Goal: Navigation & Orientation: Find specific page/section

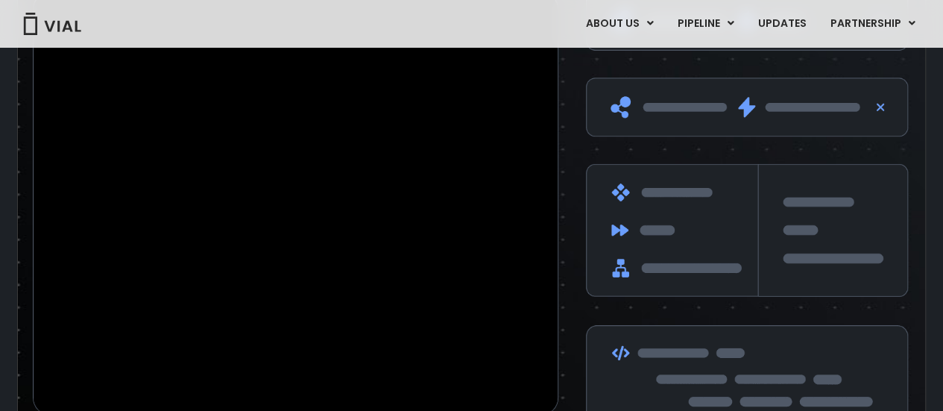
scroll to position [2482, 0]
drag, startPoint x: 342, startPoint y: 233, endPoint x: 237, endPoint y: 251, distance: 106.1
click at [237, 251] on video at bounding box center [296, 203] width 524 height 423
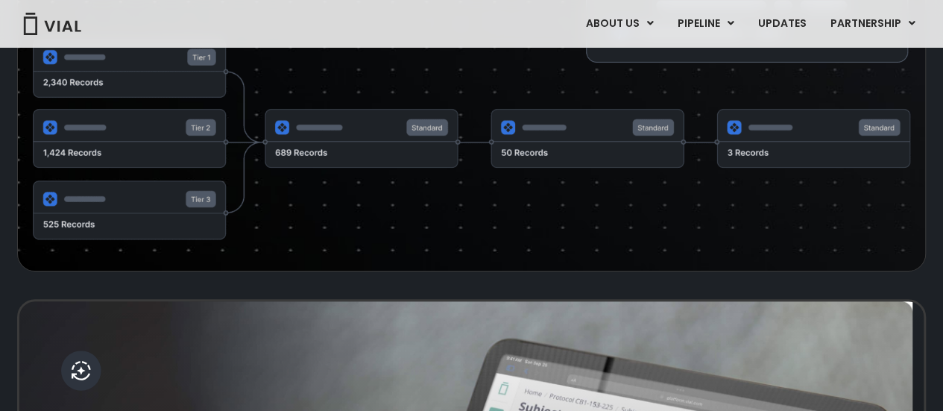
scroll to position [2901, 0]
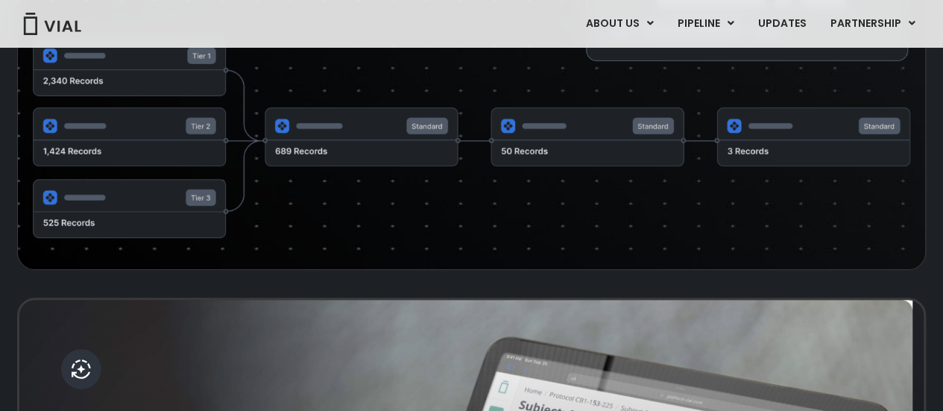
click at [113, 177] on img at bounding box center [472, 138] width 878 height 202
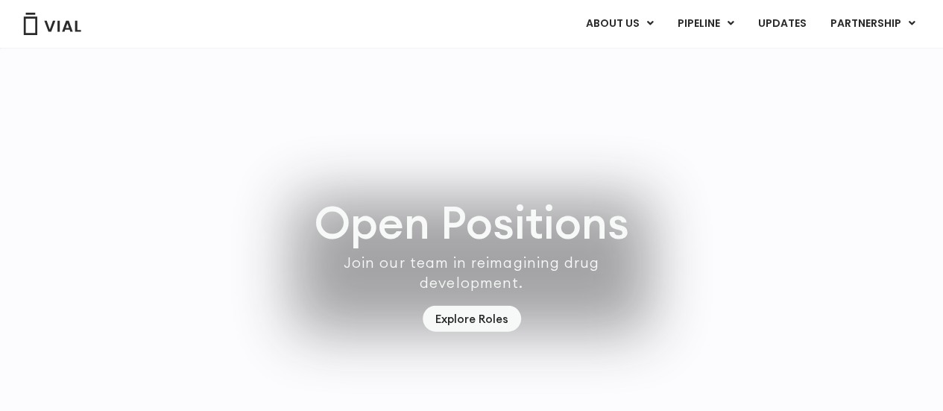
scroll to position [4299, 0]
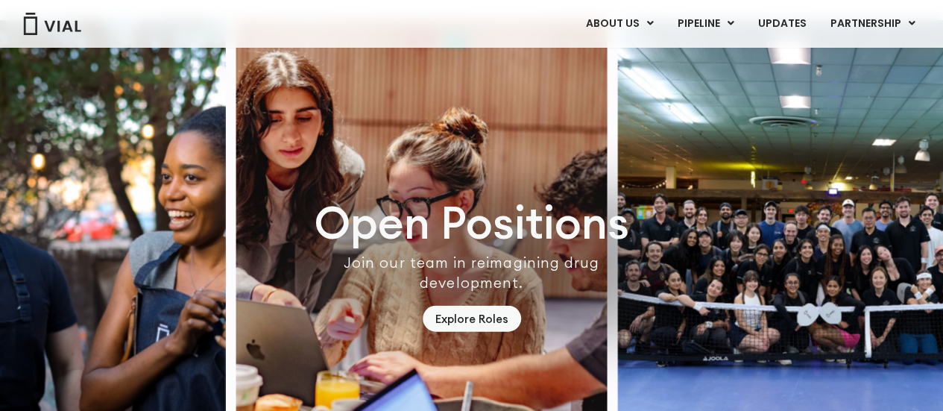
click at [441, 208] on img "2 / 7" at bounding box center [421, 246] width 371 height 453
click at [491, 321] on link "Explore Roles" at bounding box center [472, 319] width 98 height 26
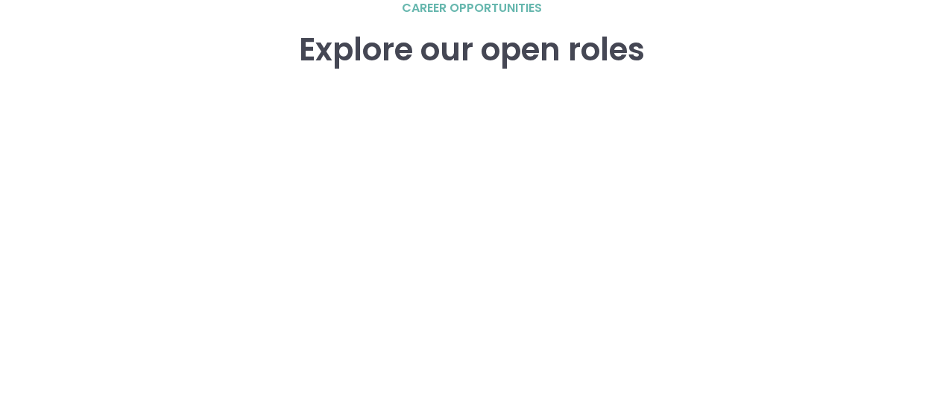
scroll to position [2137, 0]
